Goal: Use online tool/utility: Utilize a website feature to perform a specific function

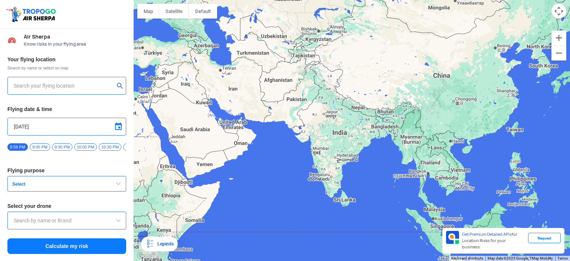
click at [36, 88] on input "text" at bounding box center [64, 85] width 101 height 9
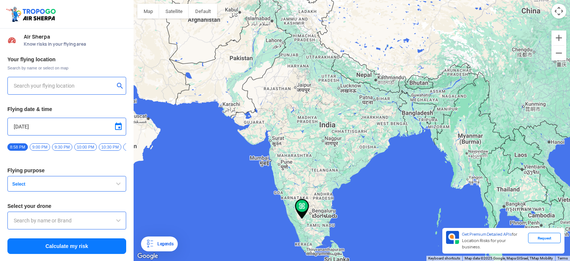
type input "[STREET_ADDRESS]"
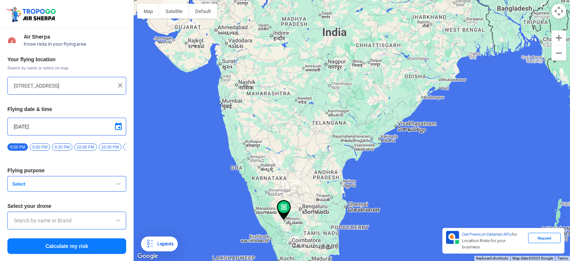
click at [34, 178] on div "Your flying location Search by name or select on map [STREET_ADDRESS] Flying da…" at bounding box center [67, 155] width 134 height 206
click at [34, 187] on span "Select" at bounding box center [55, 184] width 93 height 6
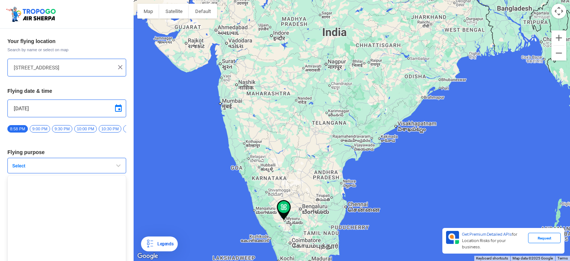
scroll to position [27, 0]
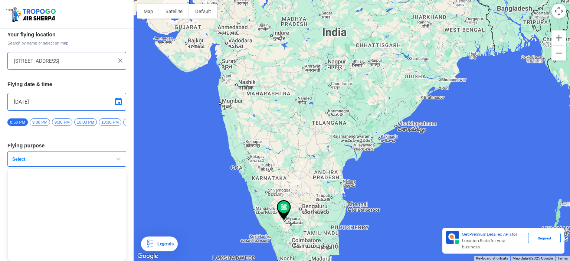
click at [101, 153] on button "Select" at bounding box center [66, 159] width 119 height 16
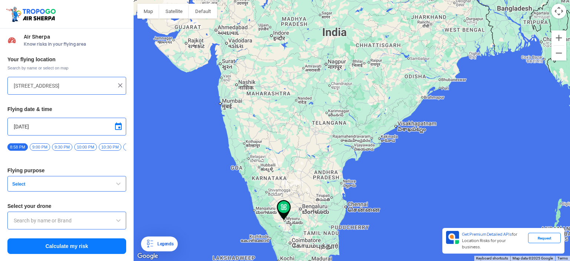
scroll to position [0, 0]
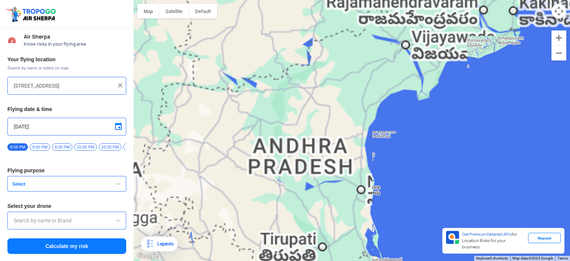
drag, startPoint x: 311, startPoint y: 157, endPoint x: 328, endPoint y: 127, distance: 34.9
click at [328, 127] on div at bounding box center [352, 130] width 436 height 261
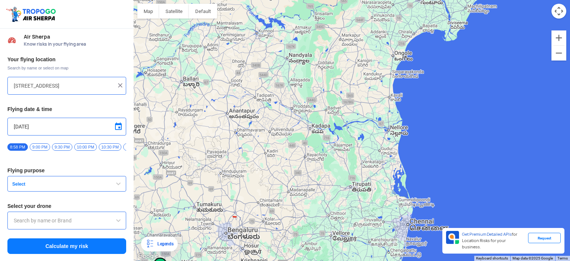
drag, startPoint x: 315, startPoint y: 164, endPoint x: 320, endPoint y: 141, distance: 23.9
click at [320, 141] on div at bounding box center [352, 130] width 436 height 261
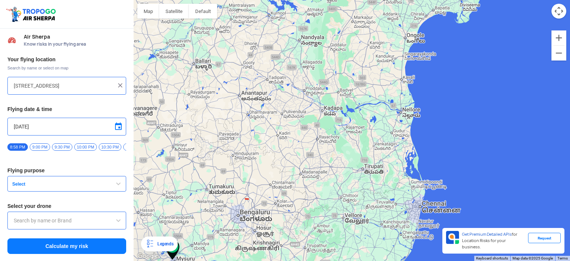
drag, startPoint x: 276, startPoint y: 187, endPoint x: 285, endPoint y: 170, distance: 19.4
click at [286, 166] on div at bounding box center [352, 130] width 436 height 261
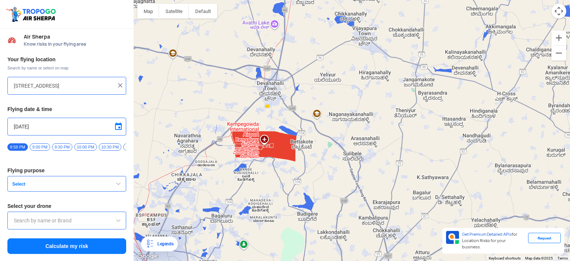
click at [46, 228] on div at bounding box center [66, 221] width 119 height 18
click at [49, 250] on button "Calculate my risk" at bounding box center [66, 246] width 119 height 16
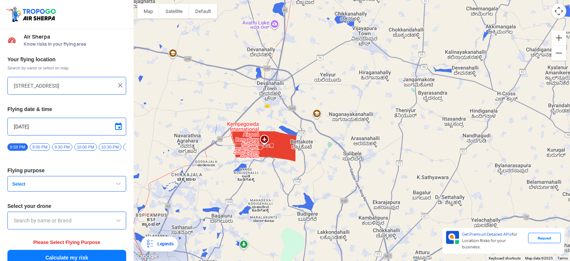
click at [51, 182] on button "Select" at bounding box center [66, 184] width 119 height 16
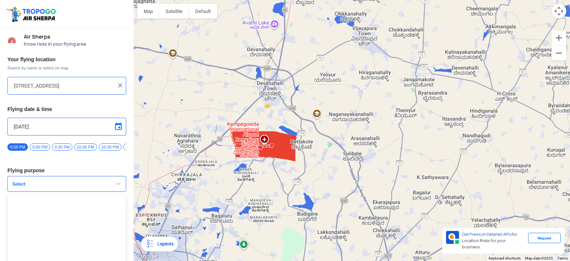
click at [49, 229] on ul at bounding box center [66, 239] width 119 height 93
